Goal: Task Accomplishment & Management: Manage account settings

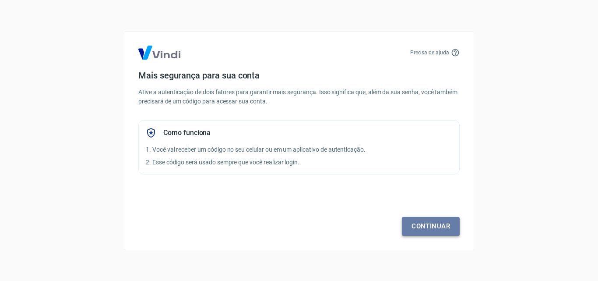
click at [440, 228] on link "Continuar" at bounding box center [431, 226] width 58 height 18
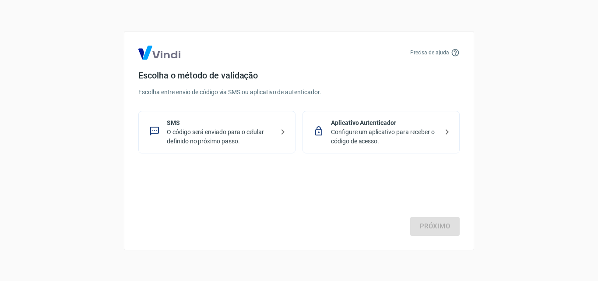
click at [234, 136] on p "O código será enviado para o celular definido no próximo passo." at bounding box center [220, 136] width 107 height 18
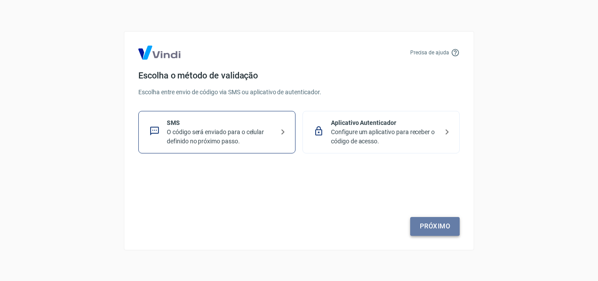
click at [430, 229] on link "Próximo" at bounding box center [435, 226] width 50 height 18
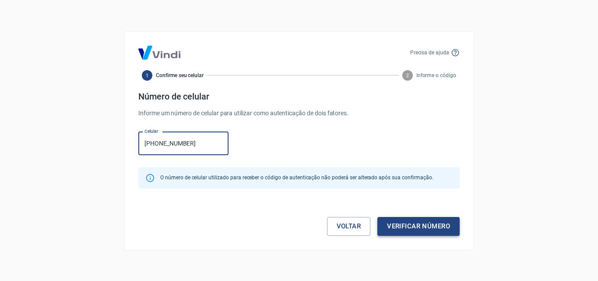
type input "[PHONE_NUMBER]"
click at [409, 229] on button "Verificar número" at bounding box center [419, 226] width 82 height 18
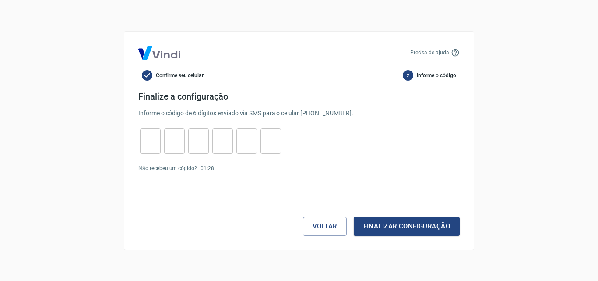
click at [155, 142] on input "tel" at bounding box center [150, 140] width 21 height 19
type input "1"
type input "9"
type input "0"
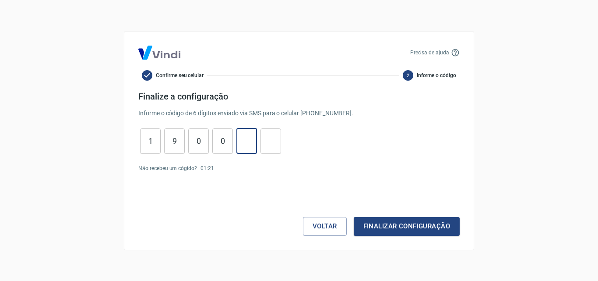
type input "9"
type input "8"
click at [372, 226] on button "Finalizar configuração" at bounding box center [407, 226] width 106 height 18
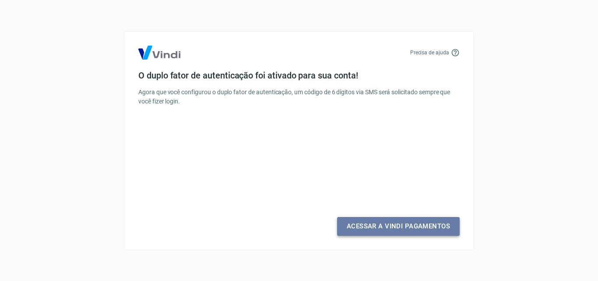
click at [372, 227] on link "Acessar a Vindi Pagamentos" at bounding box center [398, 226] width 123 height 18
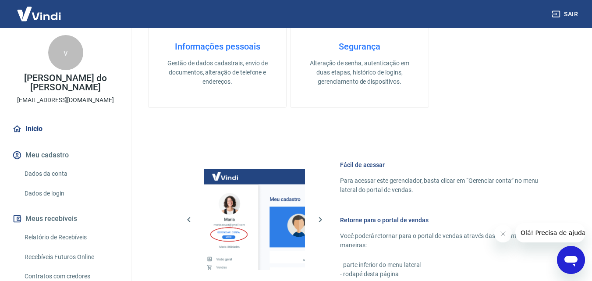
click at [52, 174] on link "Dados da conta" at bounding box center [70, 174] width 99 height 18
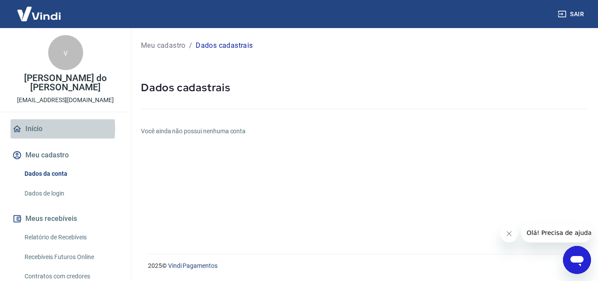
click at [32, 128] on link "Início" at bounding box center [66, 128] width 110 height 19
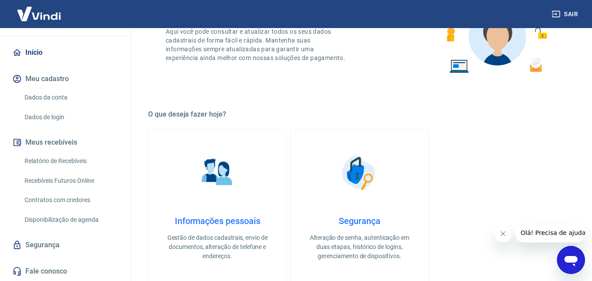
scroll to position [3, 0]
